Goal: Information Seeking & Learning: Learn about a topic

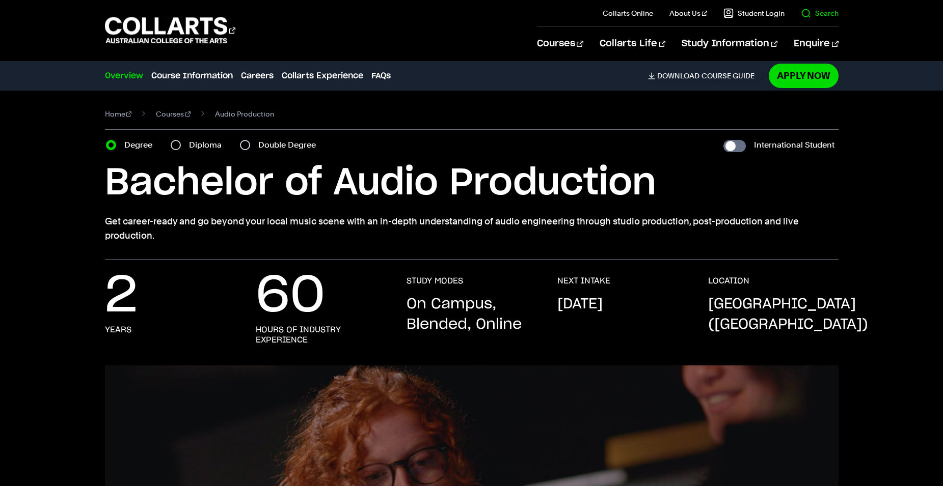
click at [799, 16] on il "Search" at bounding box center [811, 13] width 54 height 26
click at [814, 9] on link "Search" at bounding box center [820, 13] width 38 height 10
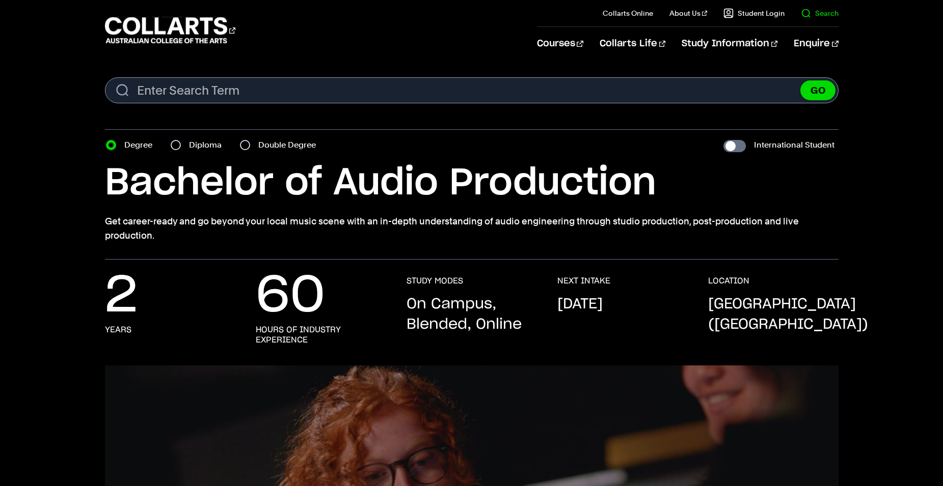
click at [818, 11] on link "Search" at bounding box center [820, 13] width 38 height 10
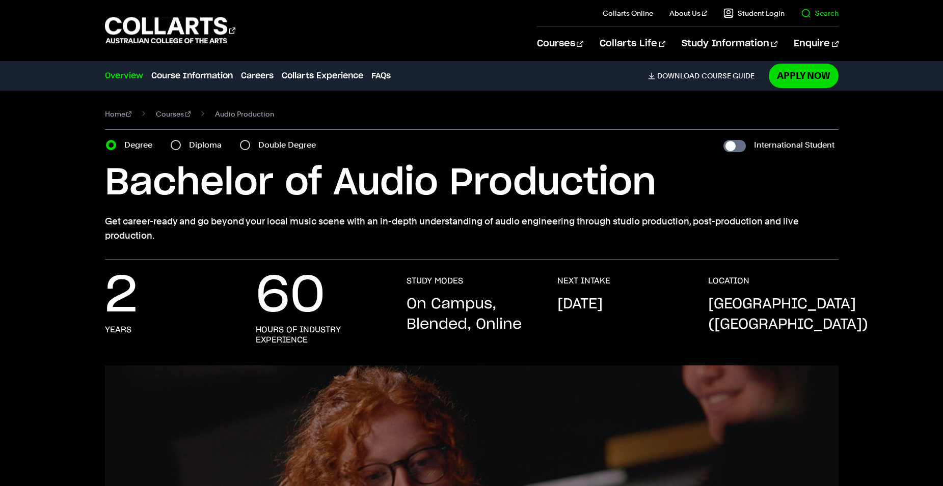
click at [818, 11] on link "Search" at bounding box center [820, 13] width 38 height 10
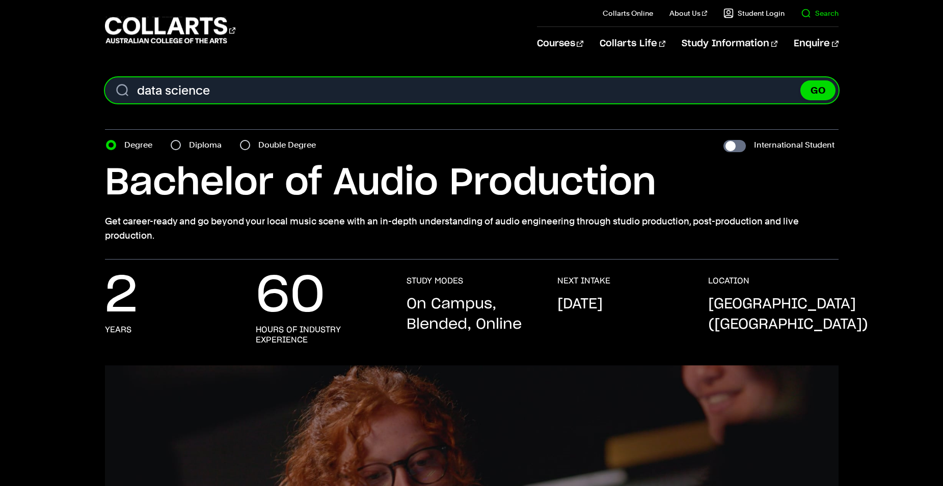
type input "data science"
click at [800, 80] on button "GO" at bounding box center [817, 90] width 35 height 20
